Goal: Task Accomplishment & Management: Complete application form

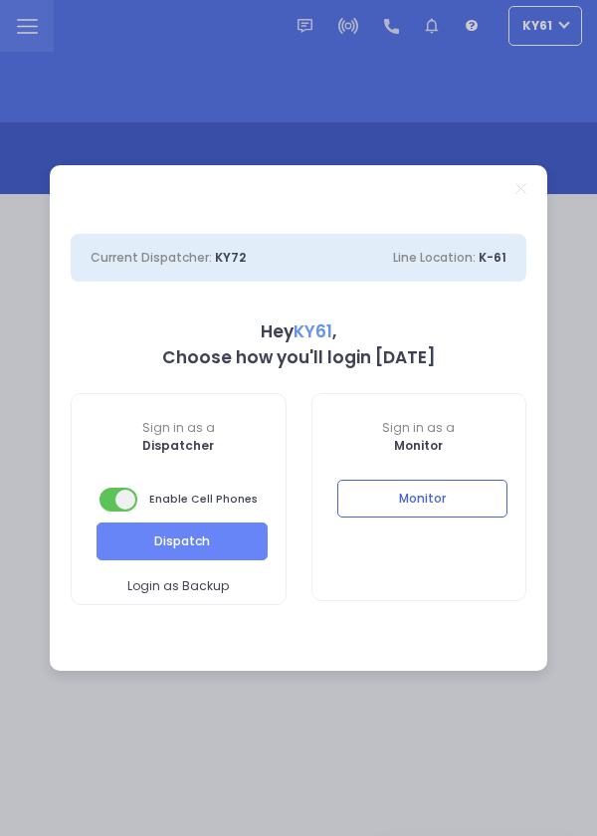
select select "7"
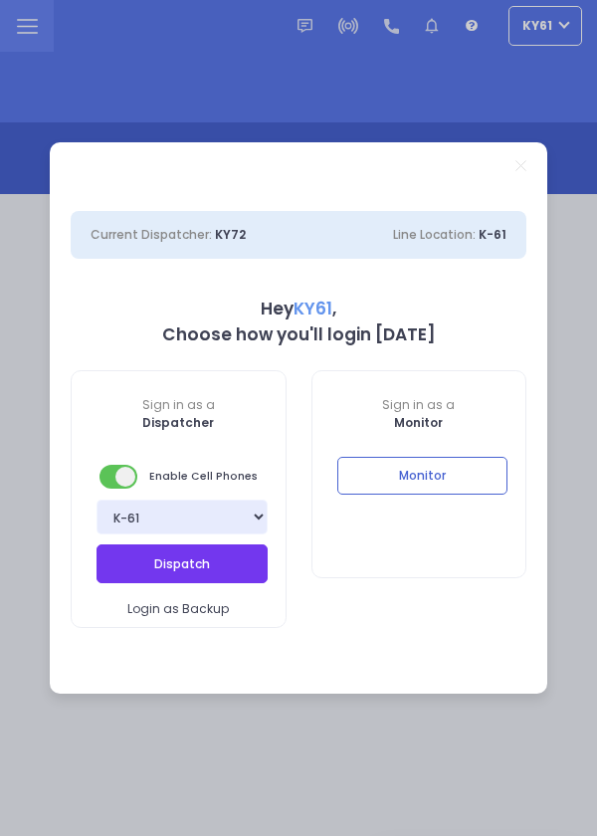
click at [206, 566] on button "Dispatch" at bounding box center [182, 564] width 171 height 38
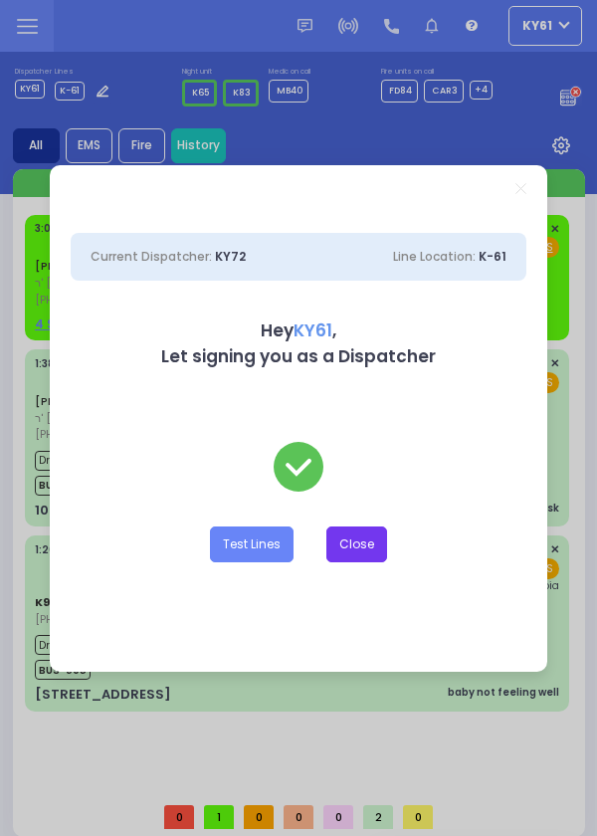
click at [358, 545] on button "Close" at bounding box center [357, 545] width 61 height 36
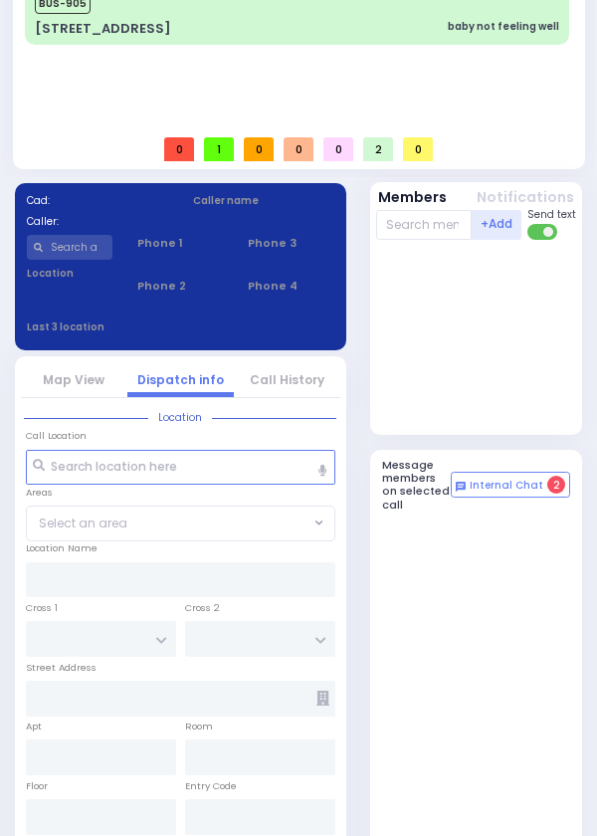
select select
radio input "true"
type input "[PERSON_NAME]"
select select
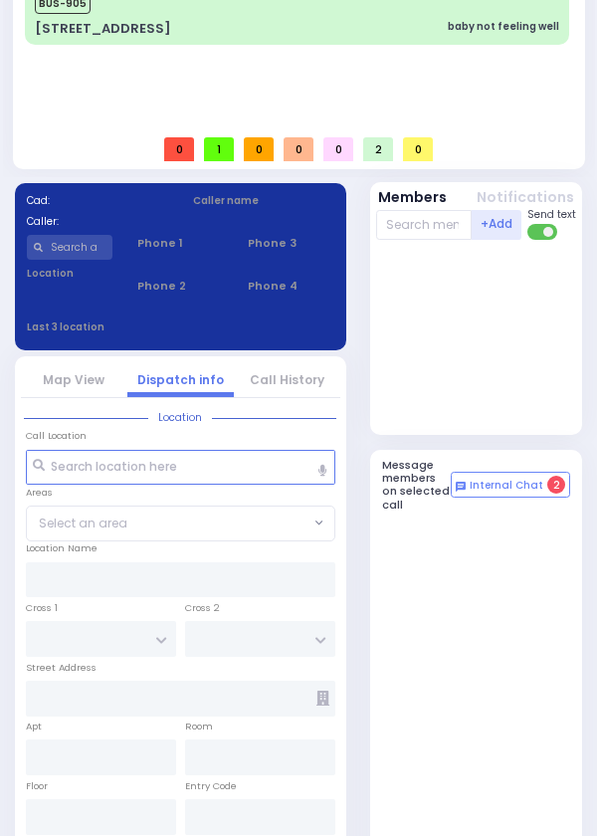
type input "03:02"
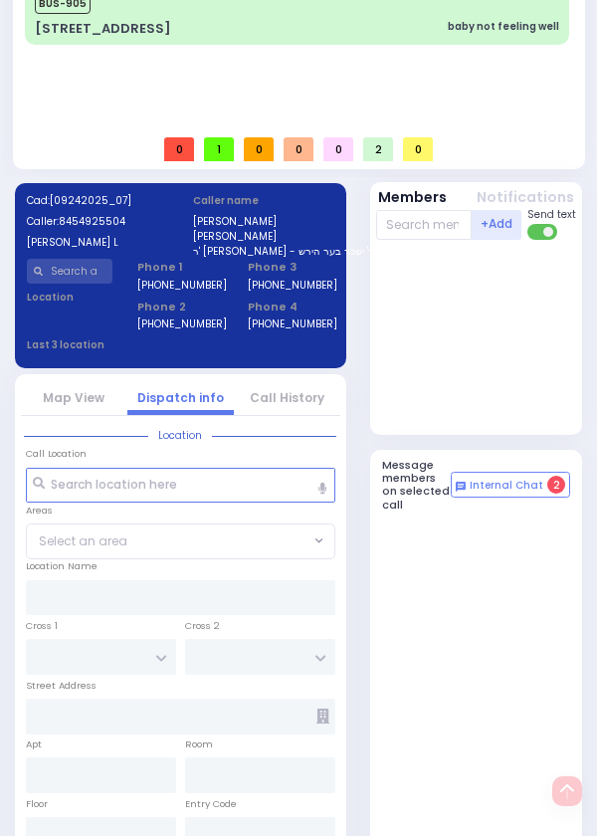
type input "FOREST RD"
type input "4 STRELISK CT"
type input "202"
type input "Monroe"
type input "[US_STATE]"
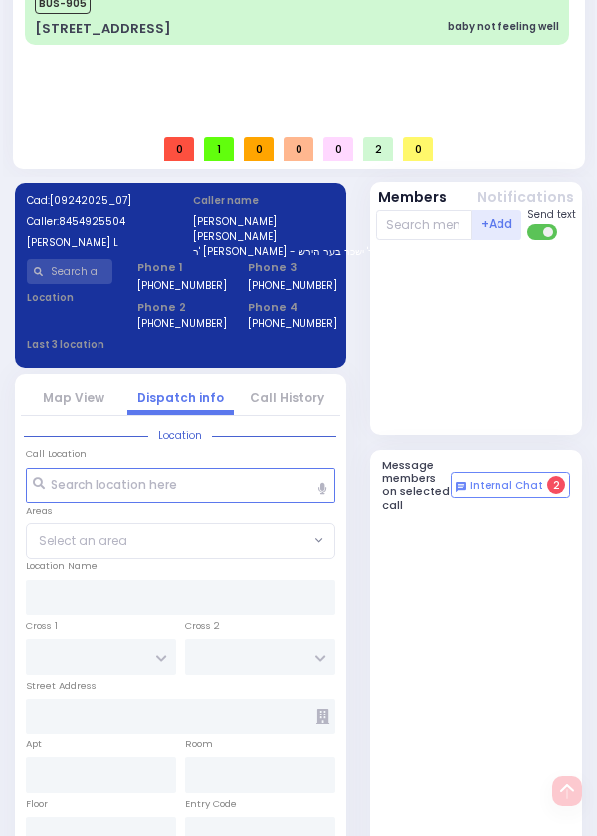
type input "10950"
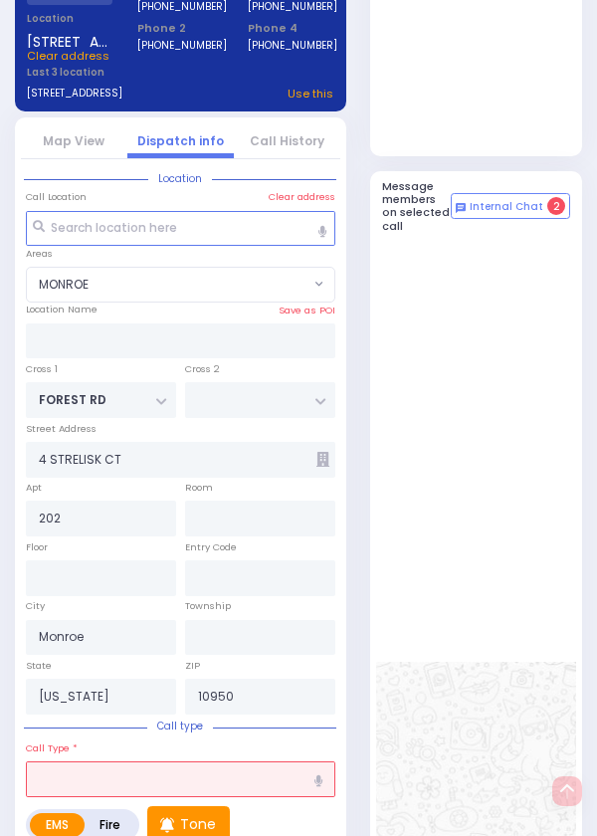
select select "MONROE"
click at [4, 809] on div "Cad: [09242025_07] Caller: 8454925504 [PERSON_NAME] L Caller name [PERSON_NAME]…" at bounding box center [180, 716] width 355 height 1636
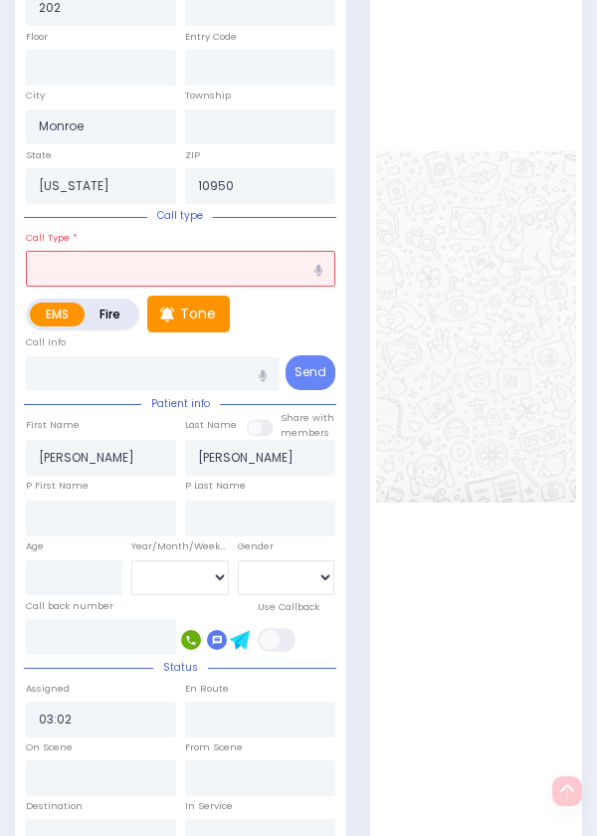
scroll to position [1465, 0]
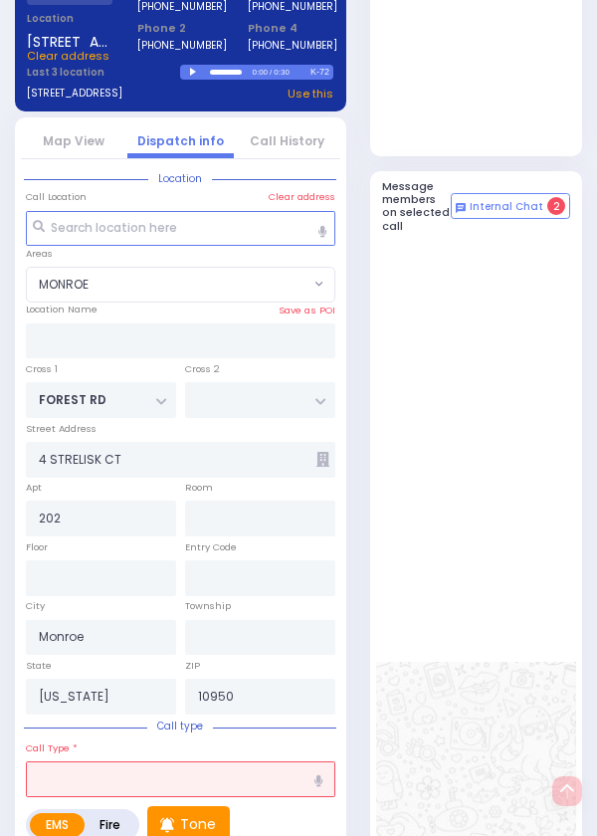
select select
type input "[MEDICAL_DATA]"
radio input "true"
select select
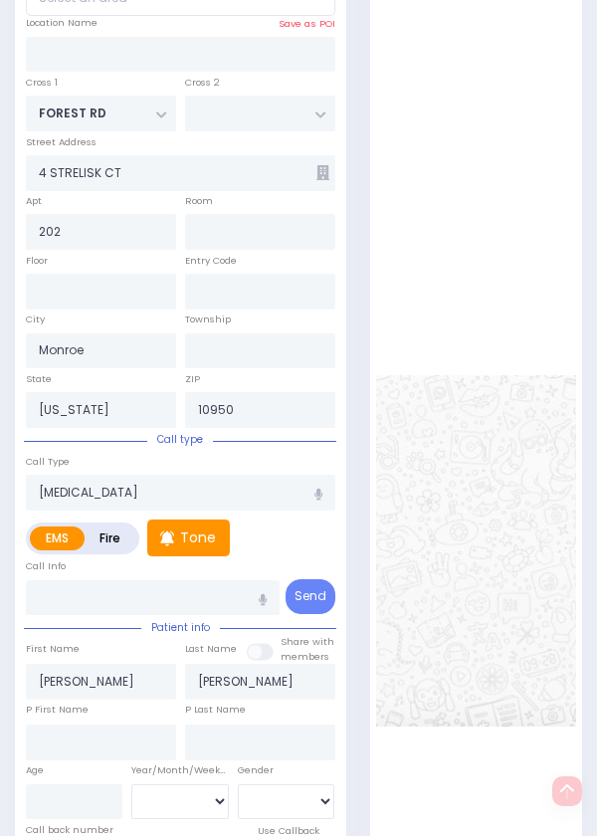
scroll to position [1265, 0]
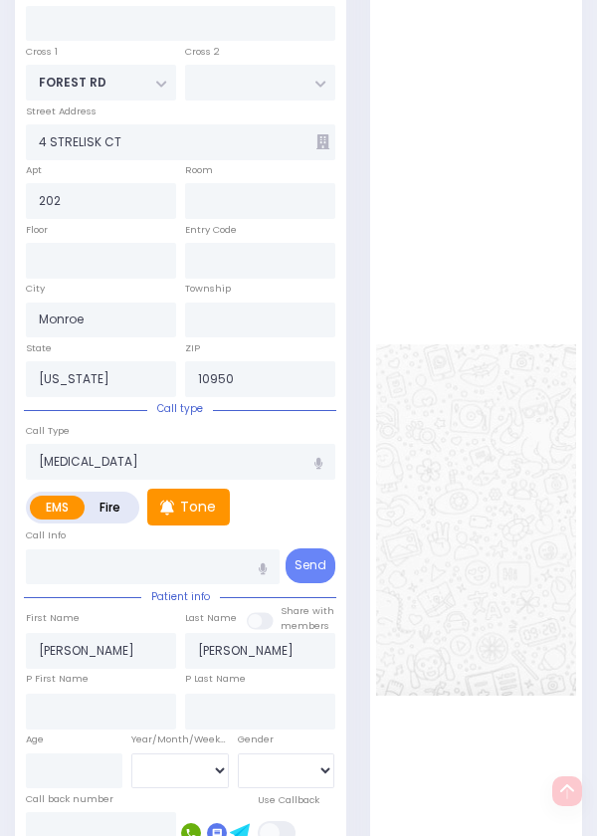
select select "MONROE"
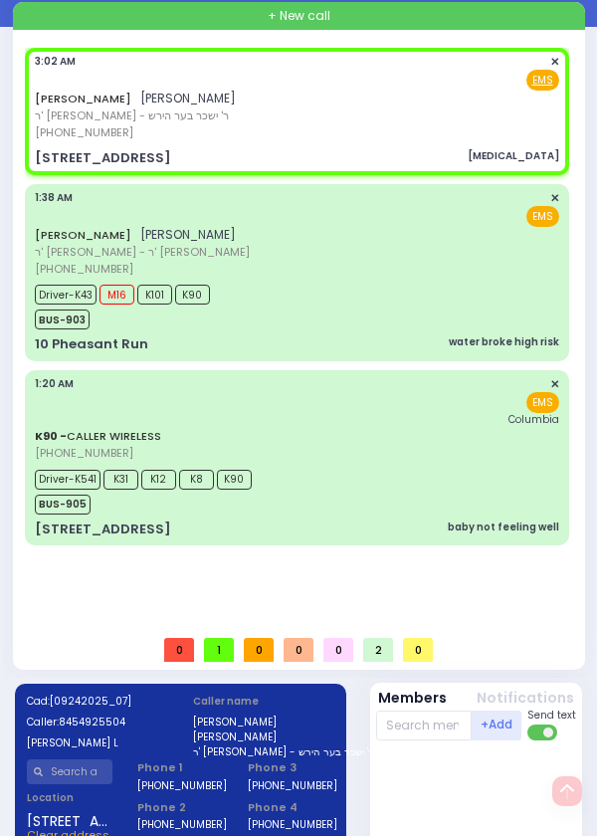
scroll to position [0, 0]
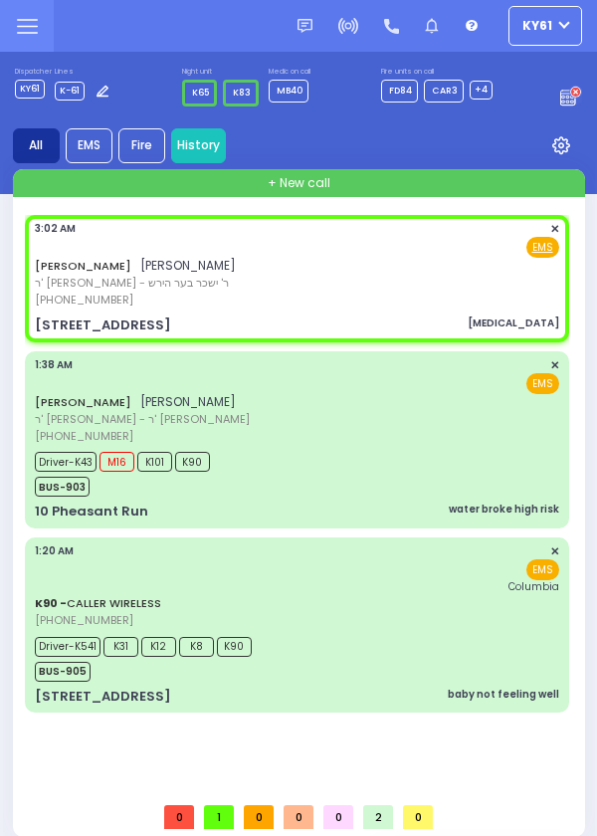
click at [73, 306] on span "[PHONE_NUMBER]" at bounding box center [84, 300] width 99 height 16
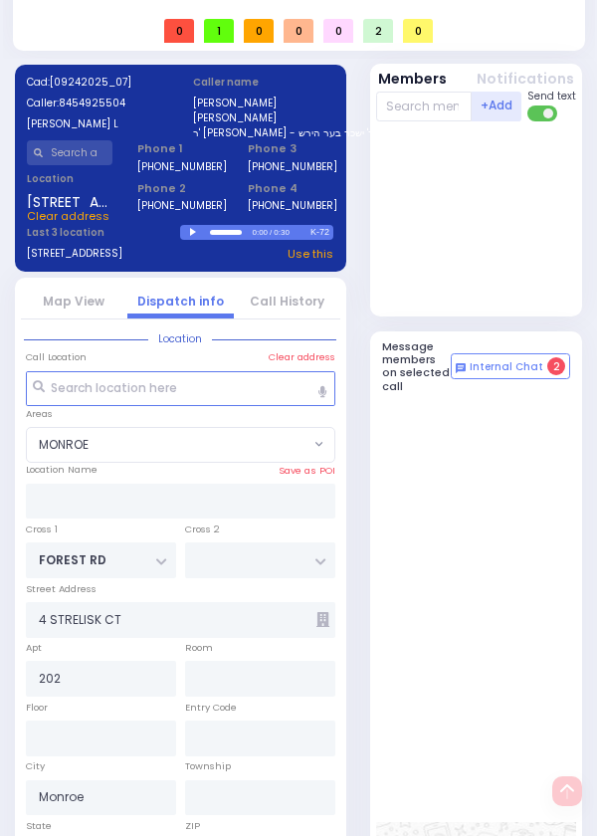
select select
radio input "true"
select select
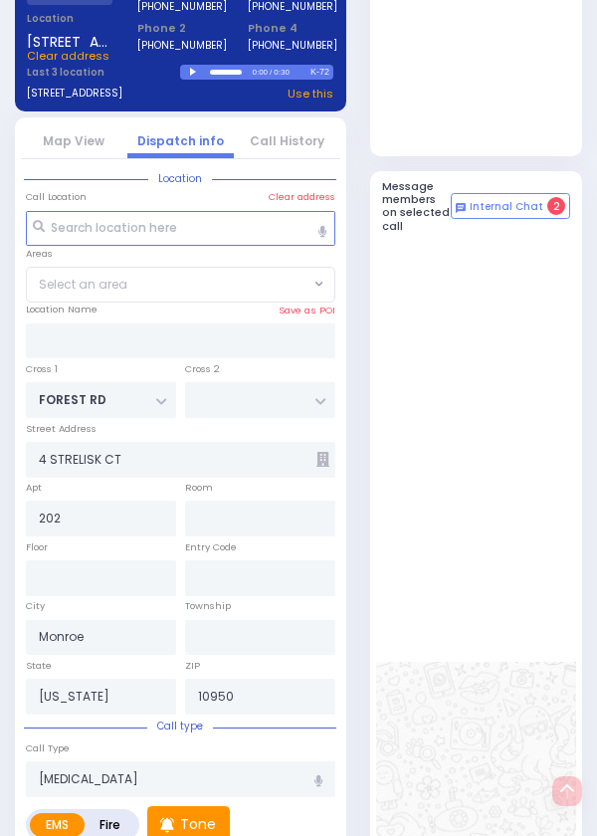
select select "MONROE"
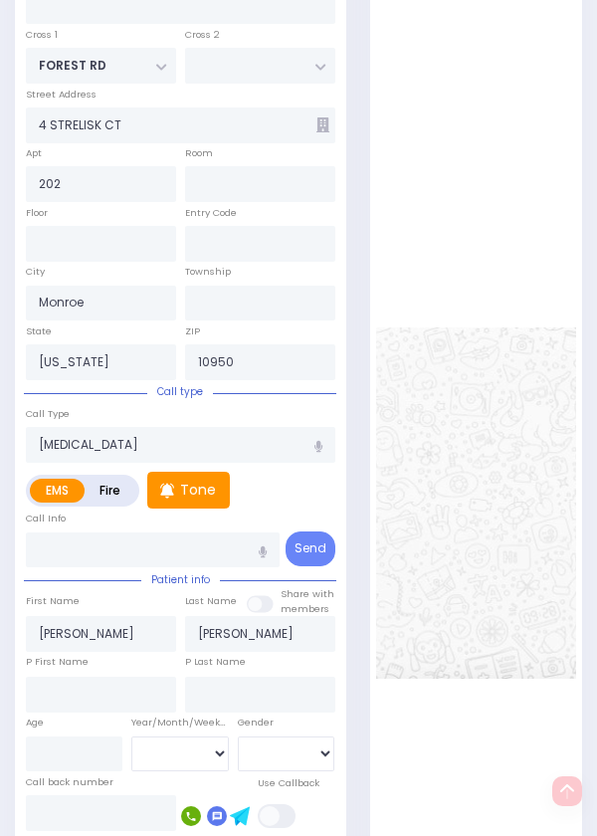
scroll to position [1283, 0]
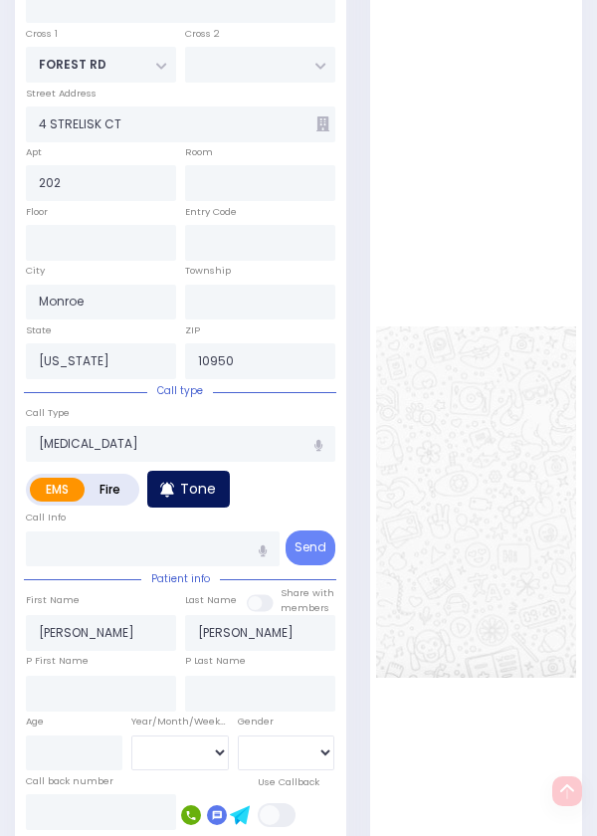
click at [193, 500] on p "Tone" at bounding box center [198, 489] width 36 height 21
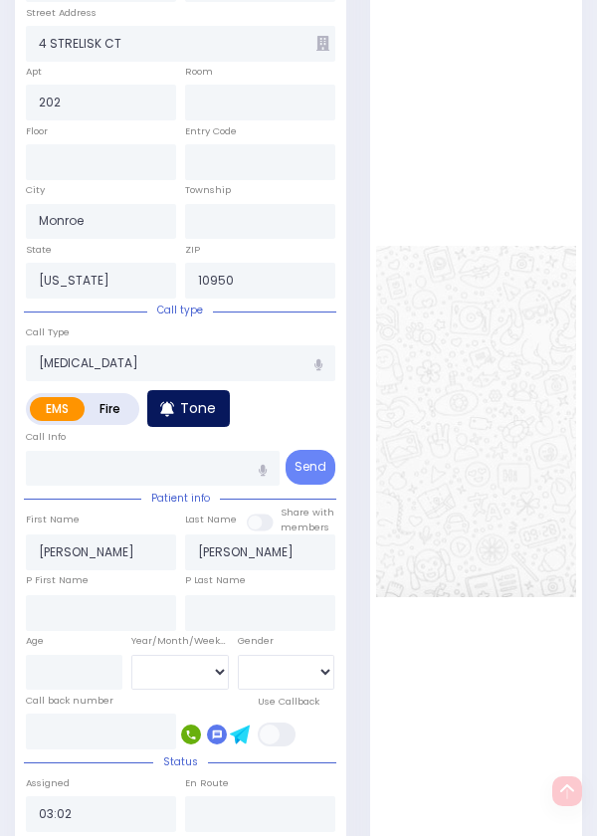
scroll to position [1514, 0]
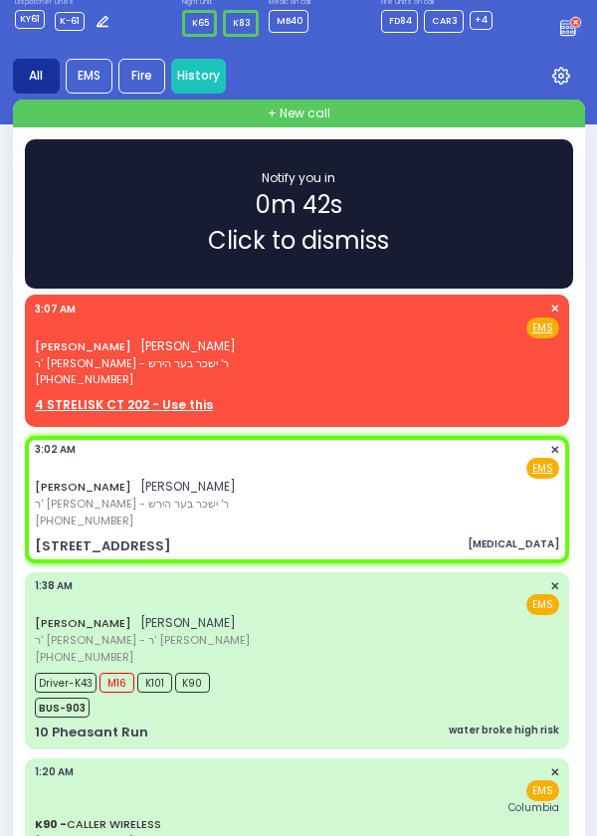
click at [148, 332] on div "Fire EMS" at bounding box center [297, 328] width 525 height 20
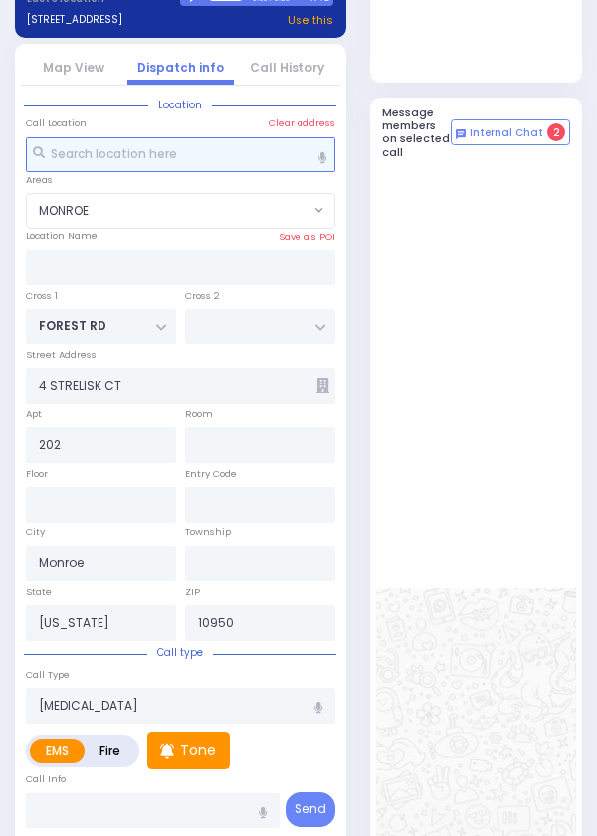
select select
radio input "true"
select select
type input "03:07"
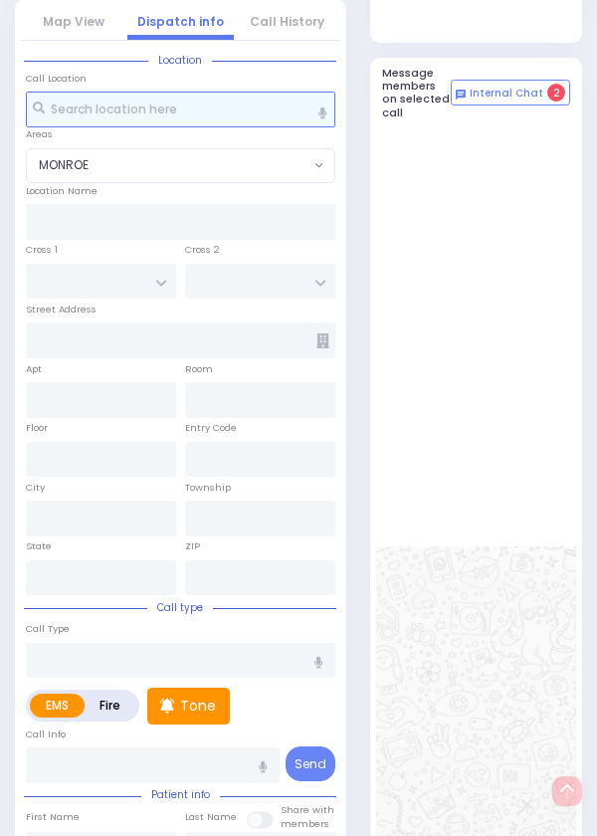
select select
radio input "true"
select select
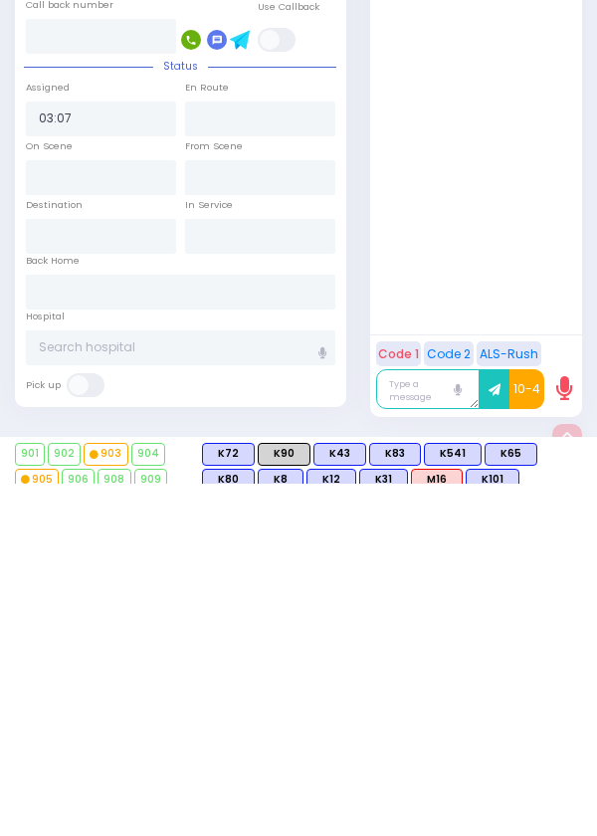
scroll to position [1852, 0]
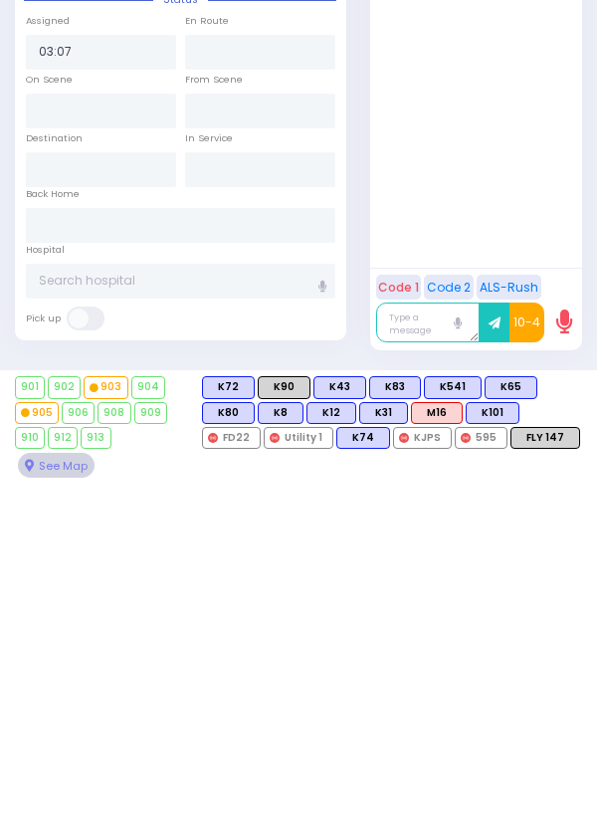
click at [482, 514] on div at bounding box center [476, 15] width 200 height 1188
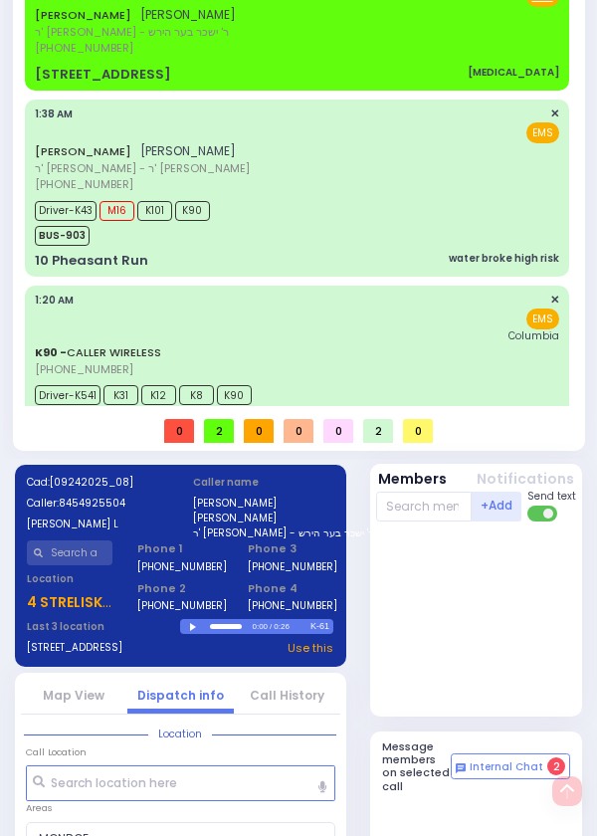
scroll to position [0, 0]
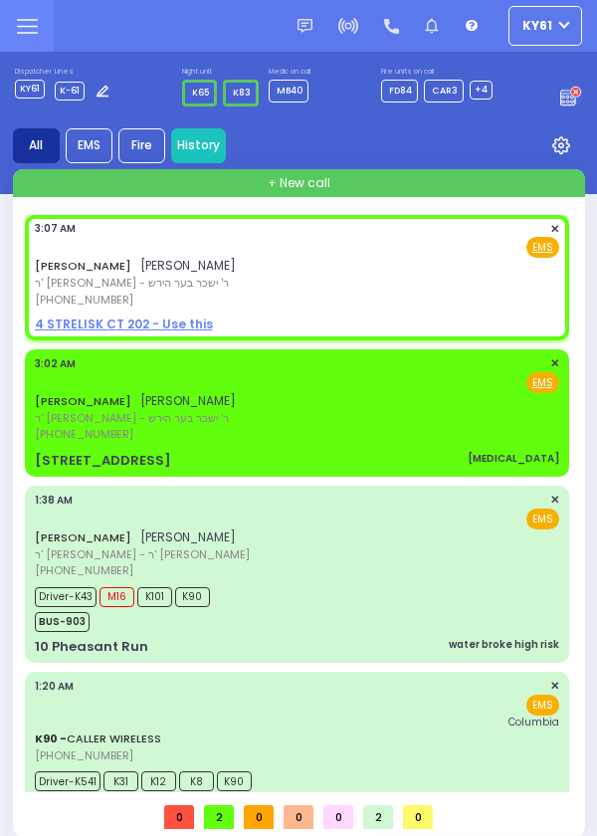
click at [357, 427] on div "[PERSON_NAME] [PERSON_NAME] ר' [PERSON_NAME] - ר' ישכר בער הירש [PHONE_NUMBER] …" at bounding box center [297, 399] width 525 height 88
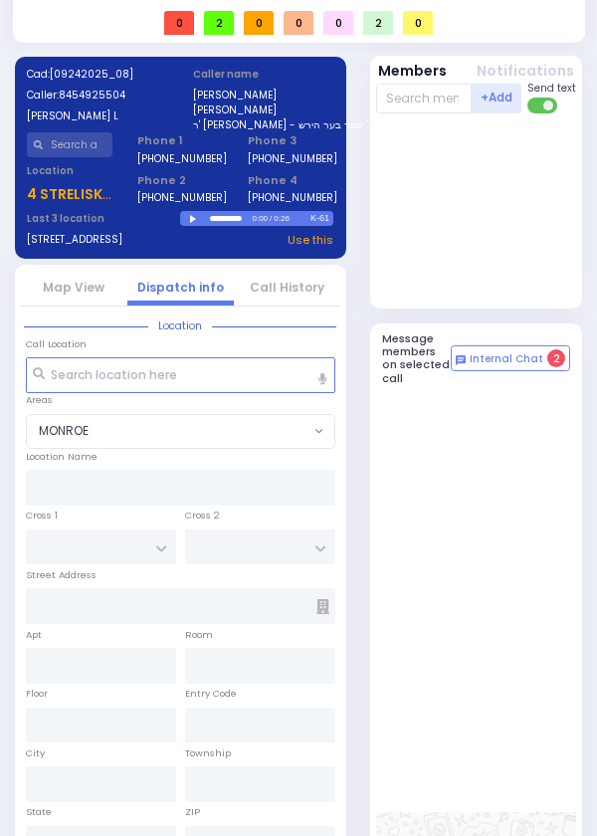
select select
type input "[MEDICAL_DATA]"
radio input "true"
select select
type input "03:02"
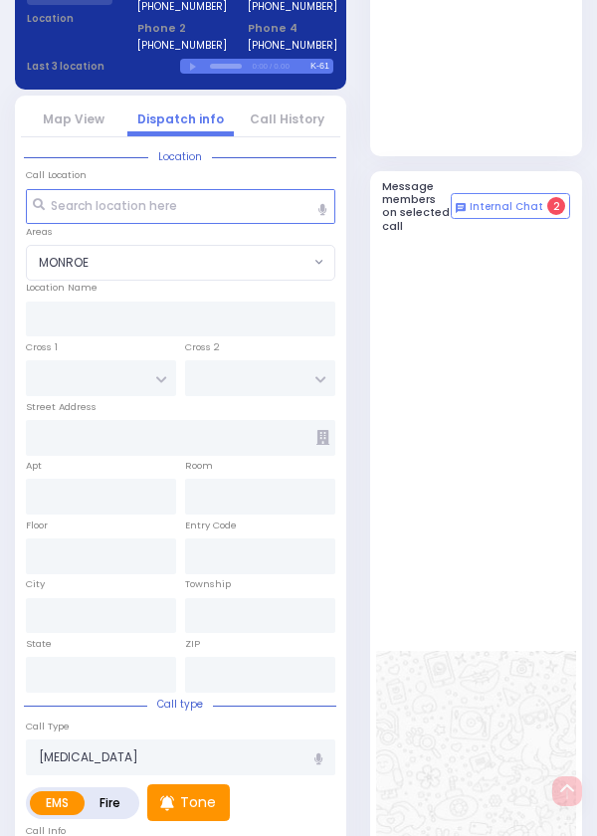
type input "FOREST RD"
type input "4 STRELISK CT"
type input "202"
type input "Monroe"
type input "[US_STATE]"
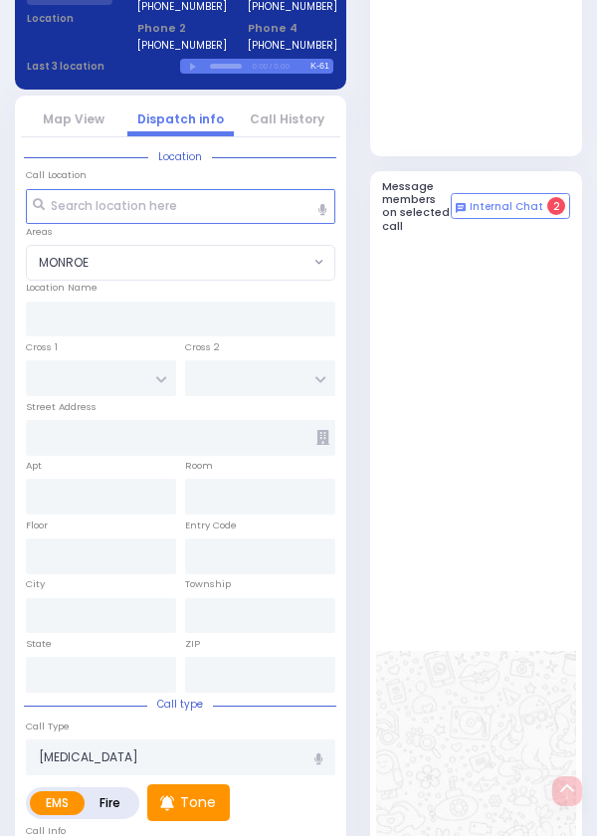
type input "10950"
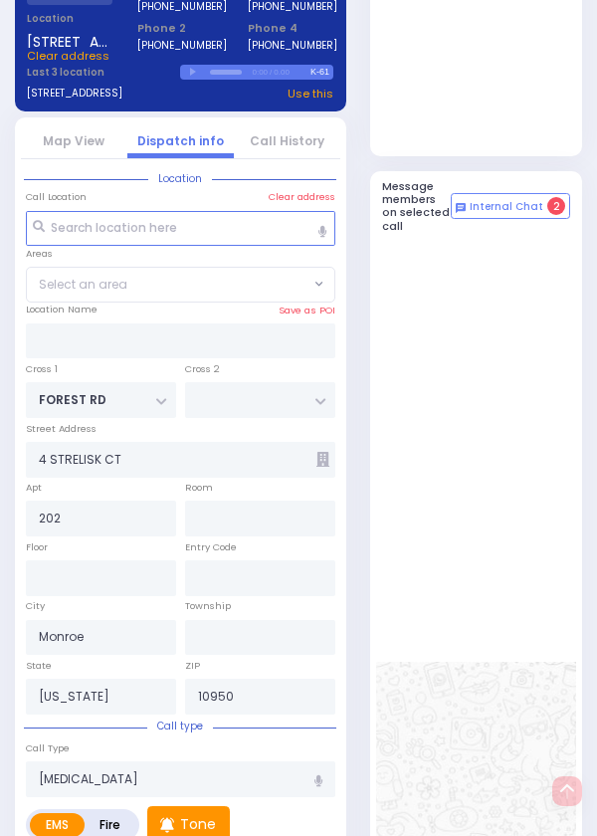
select select "MONROE"
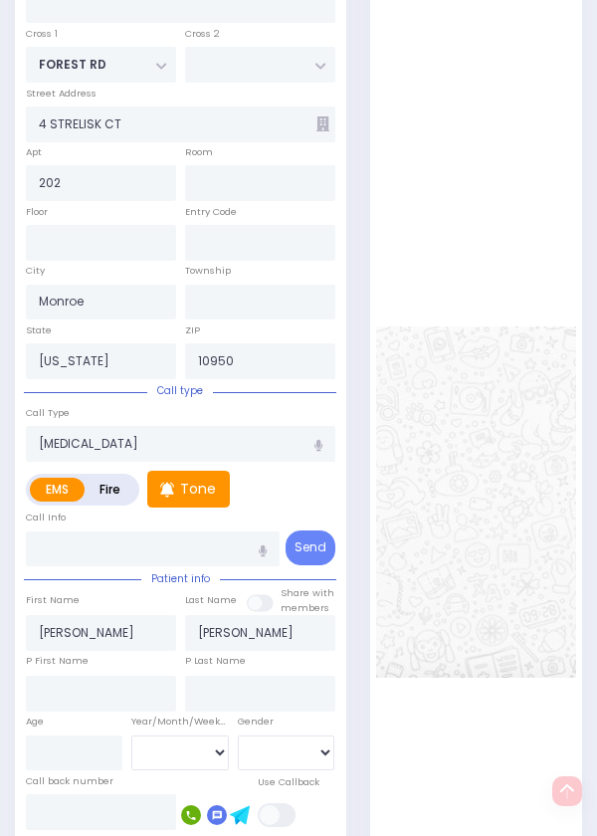
scroll to position [1284, 0]
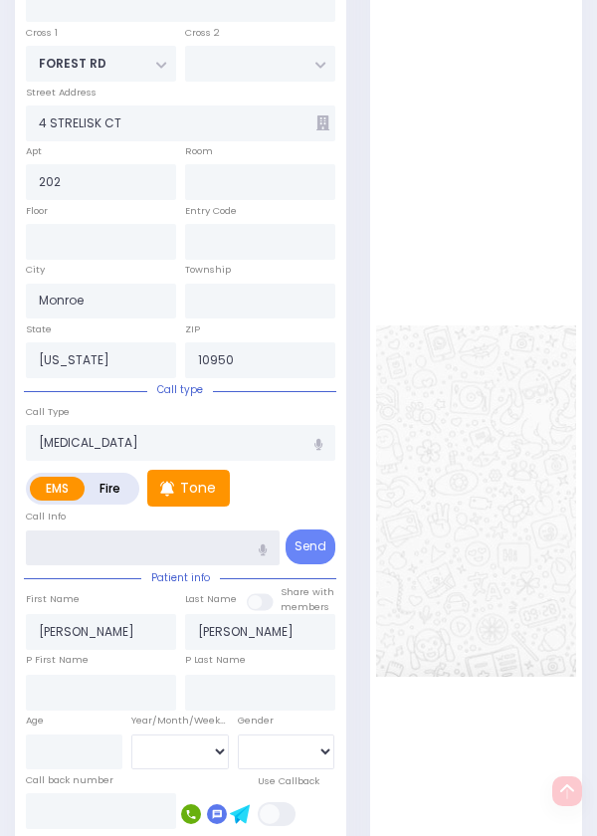
click at [217, 567] on input "text" at bounding box center [153, 549] width 254 height 36
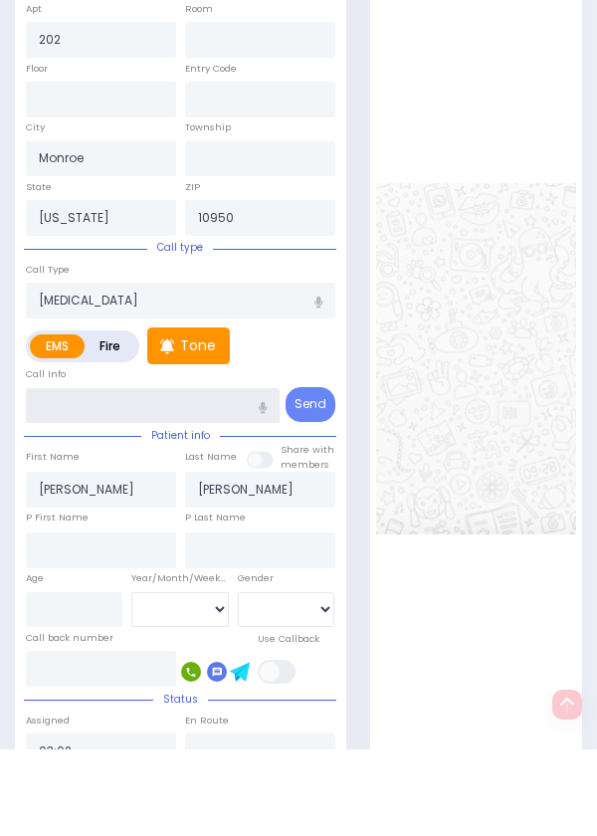
scroll to position [1398, 0]
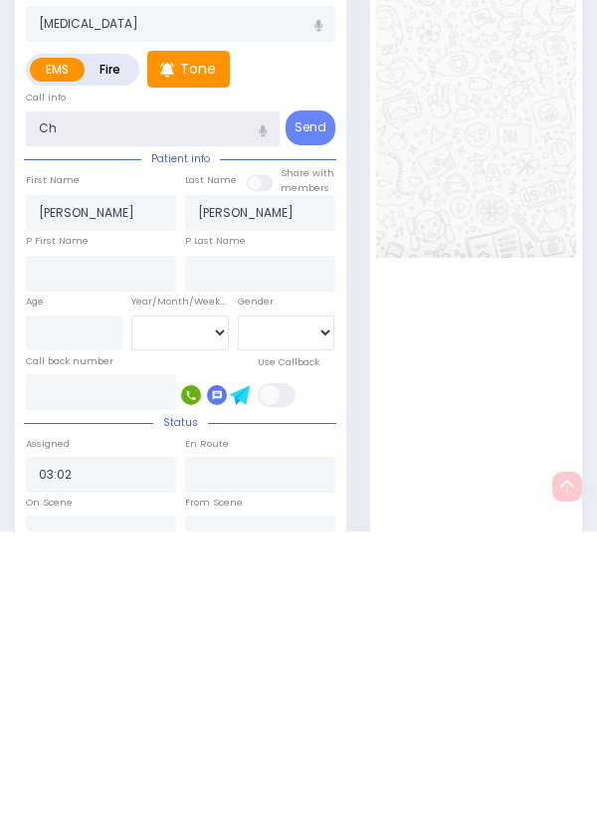
type input "C"
click at [264, 442] on icon "button" at bounding box center [263, 436] width 8 height 12
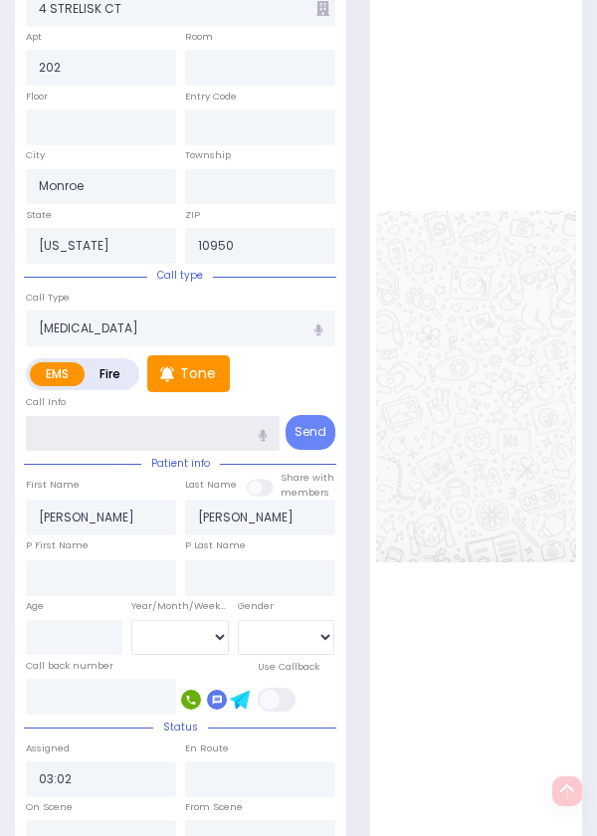
click at [196, 452] on input "text" at bounding box center [153, 434] width 254 height 36
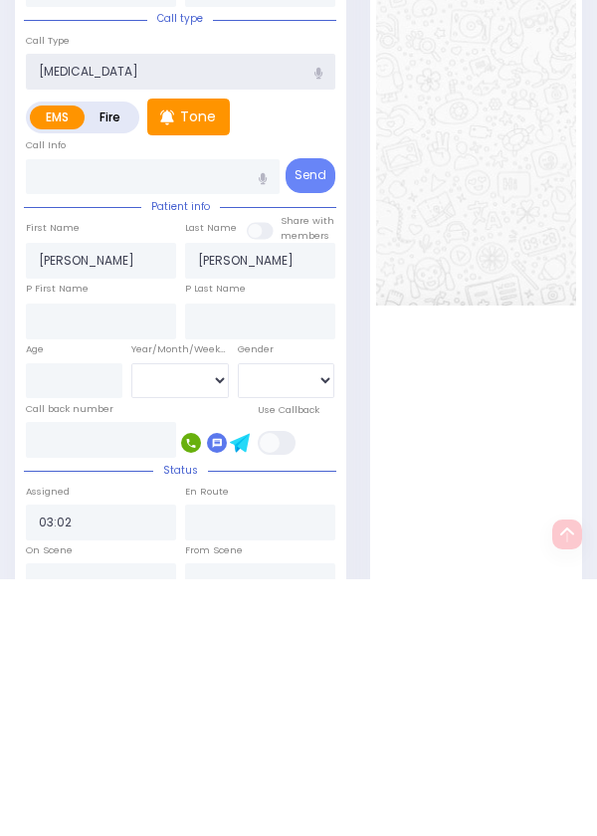
click at [241, 347] on input "[MEDICAL_DATA]" at bounding box center [181, 329] width 310 height 36
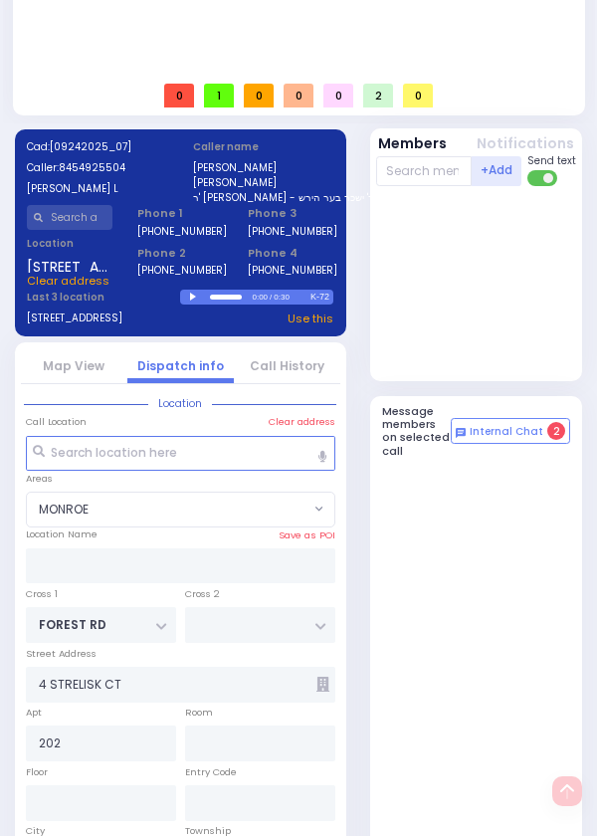
scroll to position [717, 0]
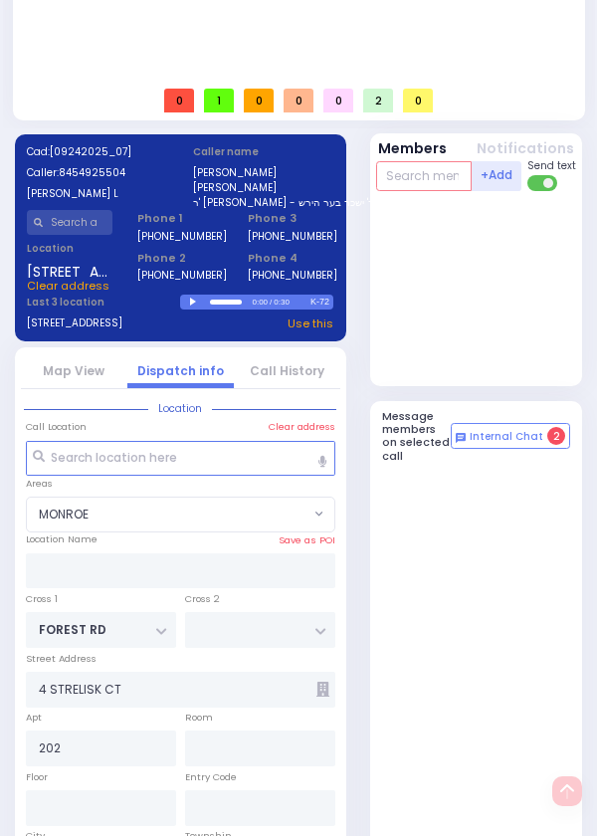
click at [420, 191] on input "text" at bounding box center [424, 176] width 96 height 30
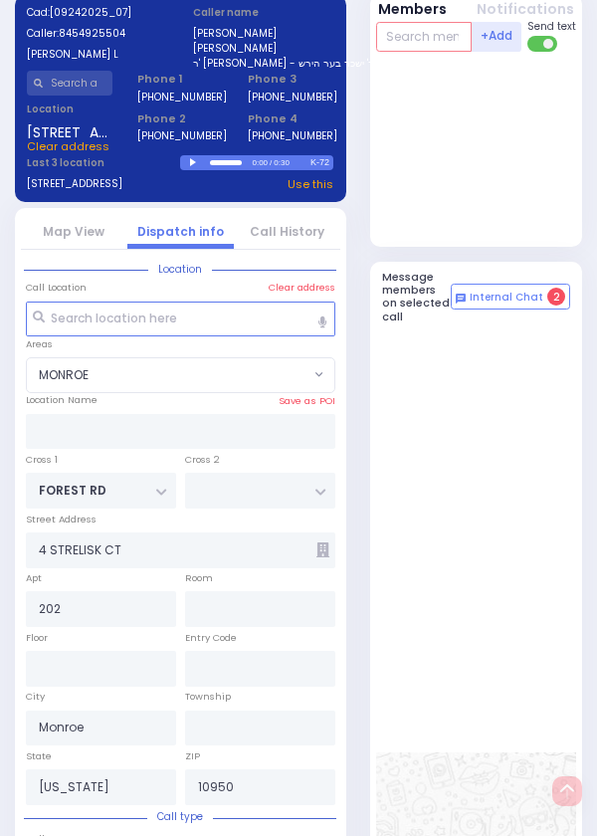
select select
radio input "true"
select select
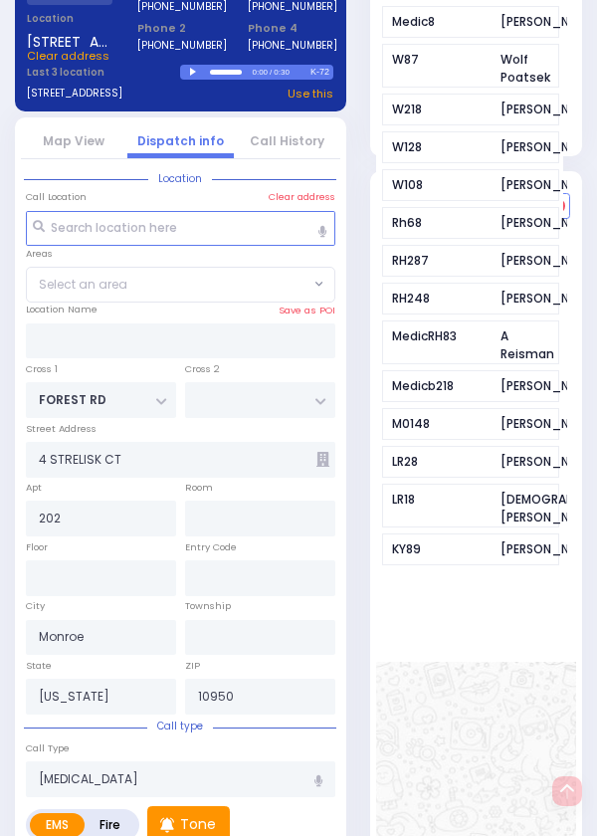
type input "83"
select select "MONROE"
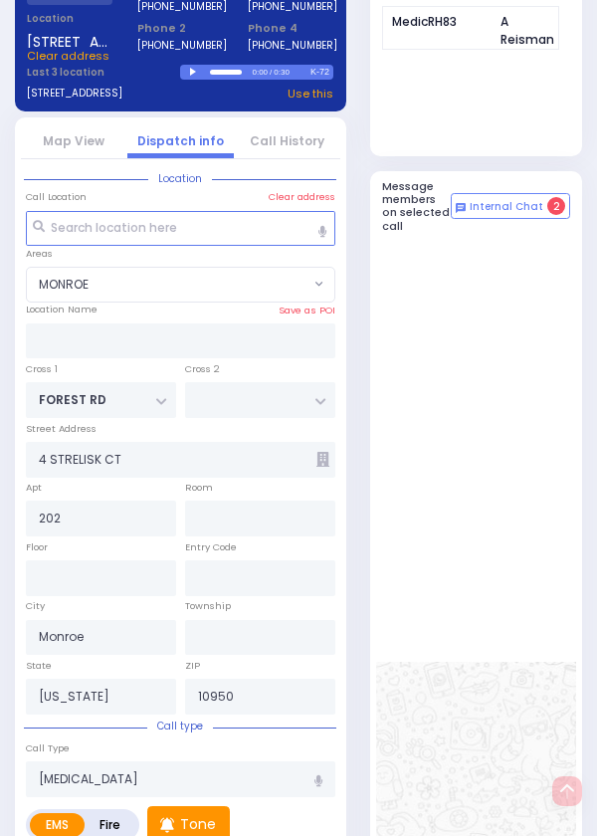
type input "83"
select select
radio input "true"
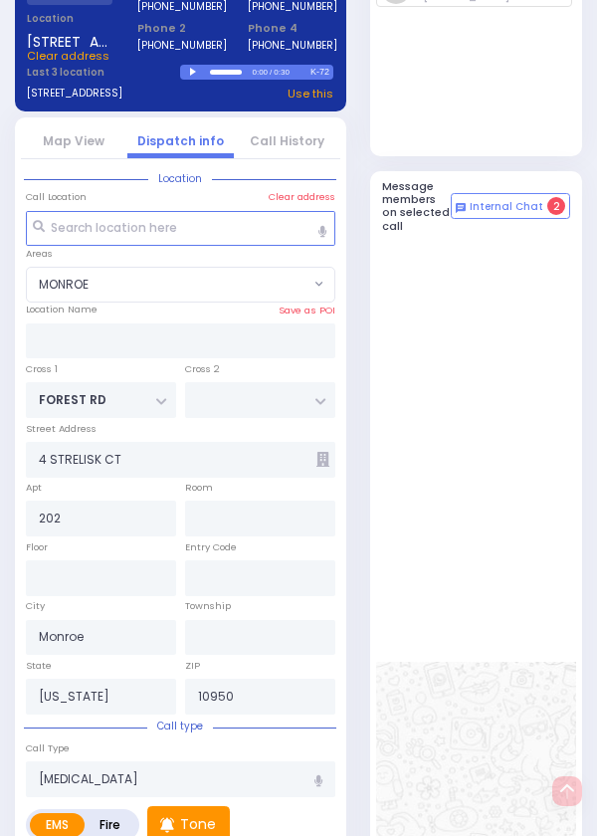
select select
type input "03:10"
select select "MONROE"
type input "65"
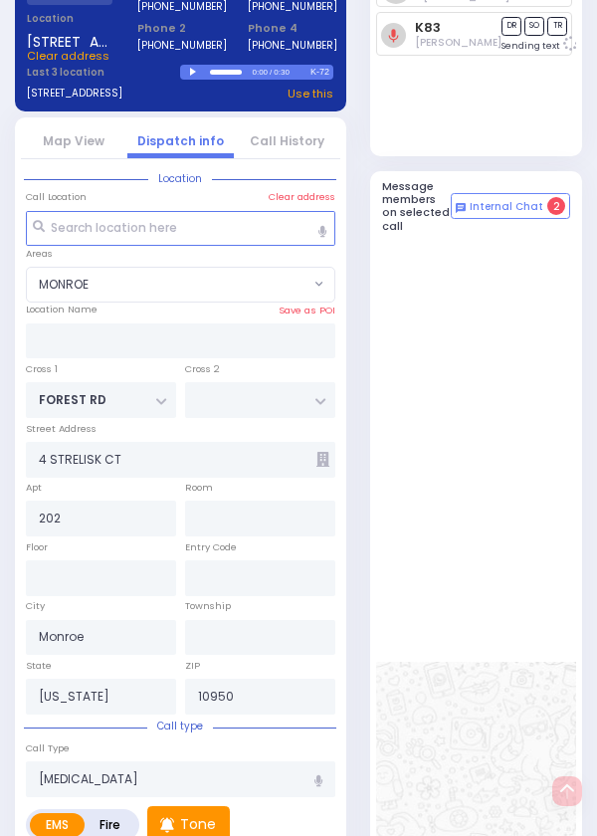
select select
radio input "true"
select select
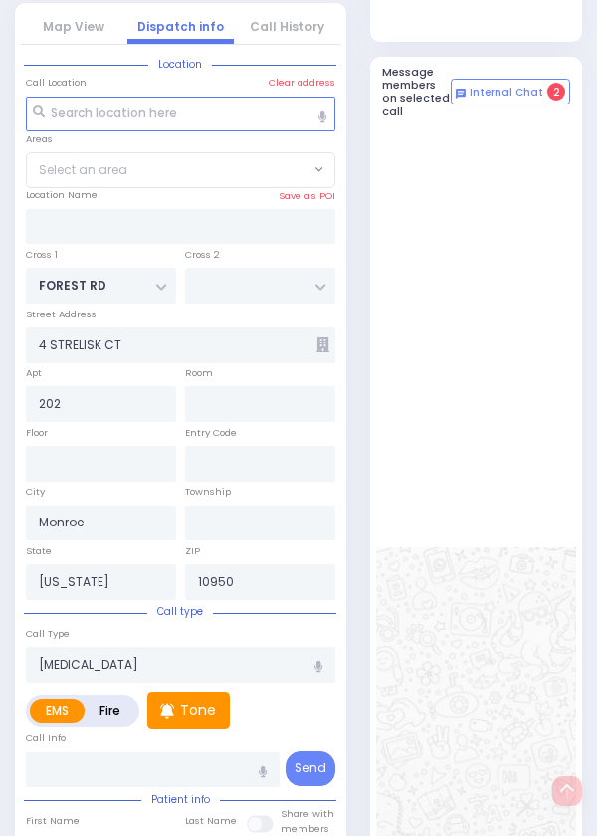
select select "MONROE"
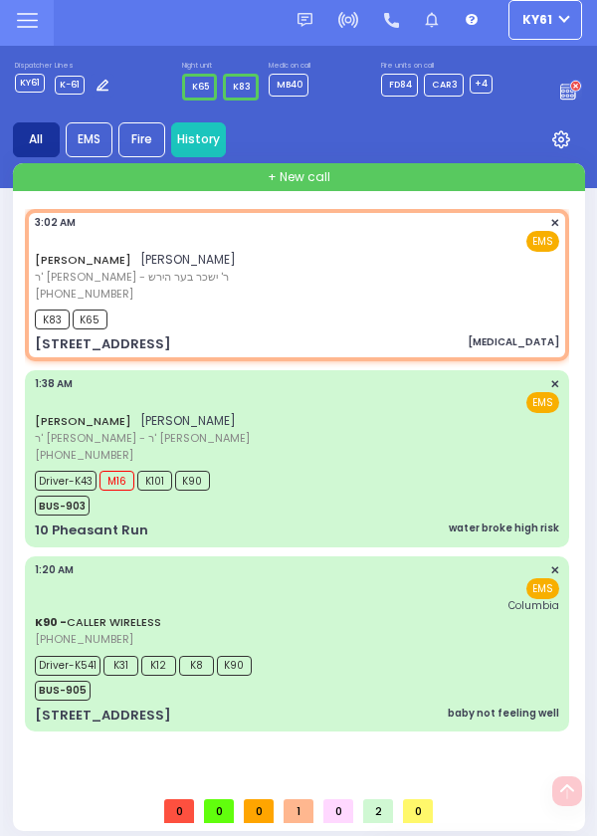
scroll to position [0, 0]
